Goal: Information Seeking & Learning: Learn about a topic

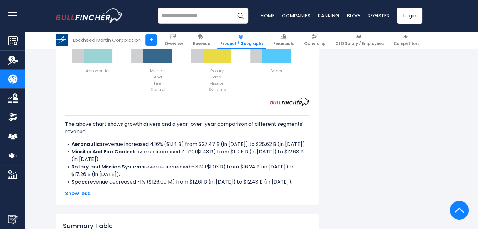
click at [144, 163] on li "Rotary and Mission Systems revenue increased 6.31% ($1.03 B) from $16.24 B (in …" at bounding box center [187, 170] width 244 height 15
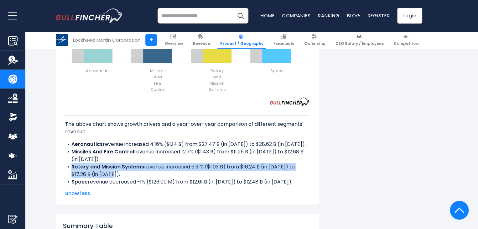
drag, startPoint x: 71, startPoint y: 142, endPoint x: 101, endPoint y: 148, distance: 30.6
click at [101, 163] on li "Rotary and Mission Systems revenue increased 6.31% ($1.03 B) from $16.24 B (in …" at bounding box center [187, 170] width 244 height 15
copy li "Rotary and Mission Systems revenue increased 6.31% ($1.03 B) from $16.24 B (in …"
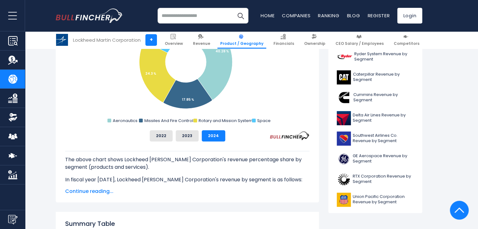
scroll to position [228, 0]
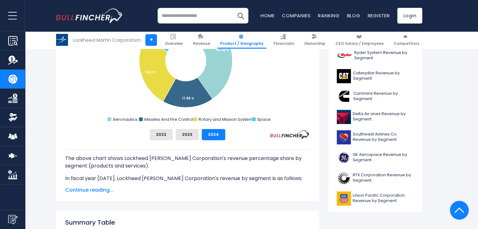
click at [77, 183] on div "The above chart shows Lockheed Martin Corporation's revenue percentage share by…" at bounding box center [187, 167] width 244 height 54
click at [83, 189] on span "Continue reading..." at bounding box center [187, 190] width 244 height 8
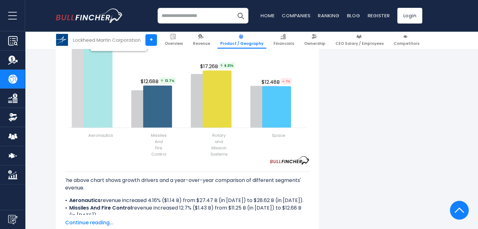
scroll to position [879, 0]
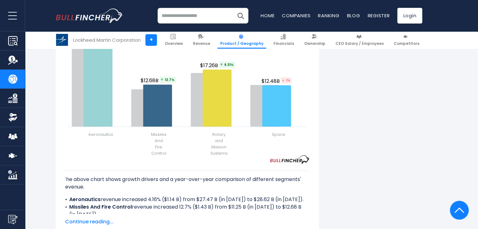
click at [86, 218] on span "Continue reading..." at bounding box center [187, 222] width 244 height 8
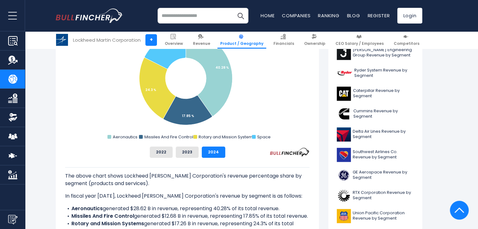
scroll to position [179, 0]
